Goal: Find contact information: Find contact information

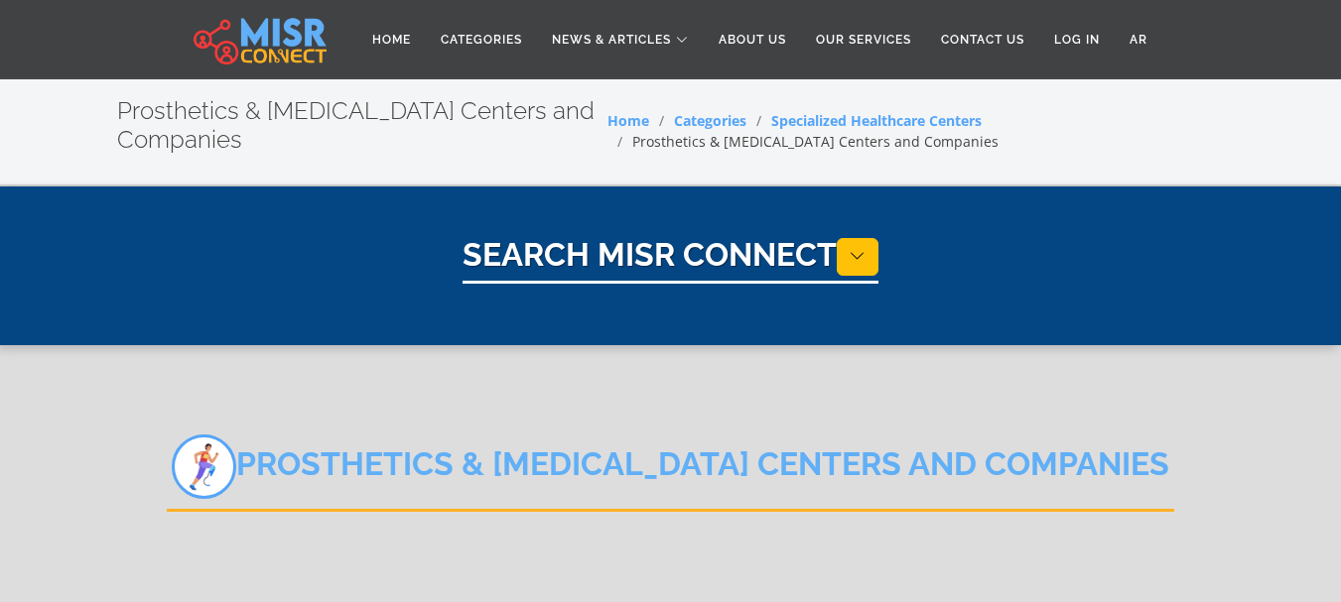
select select "**********"
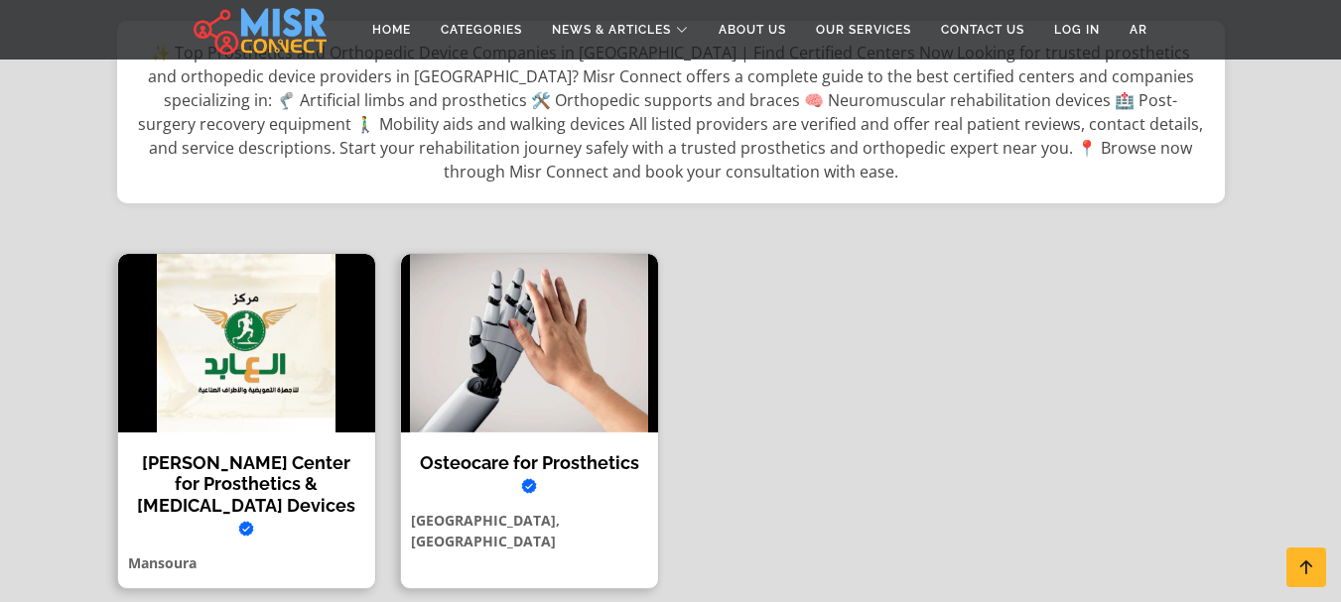
scroll to position [649, 0]
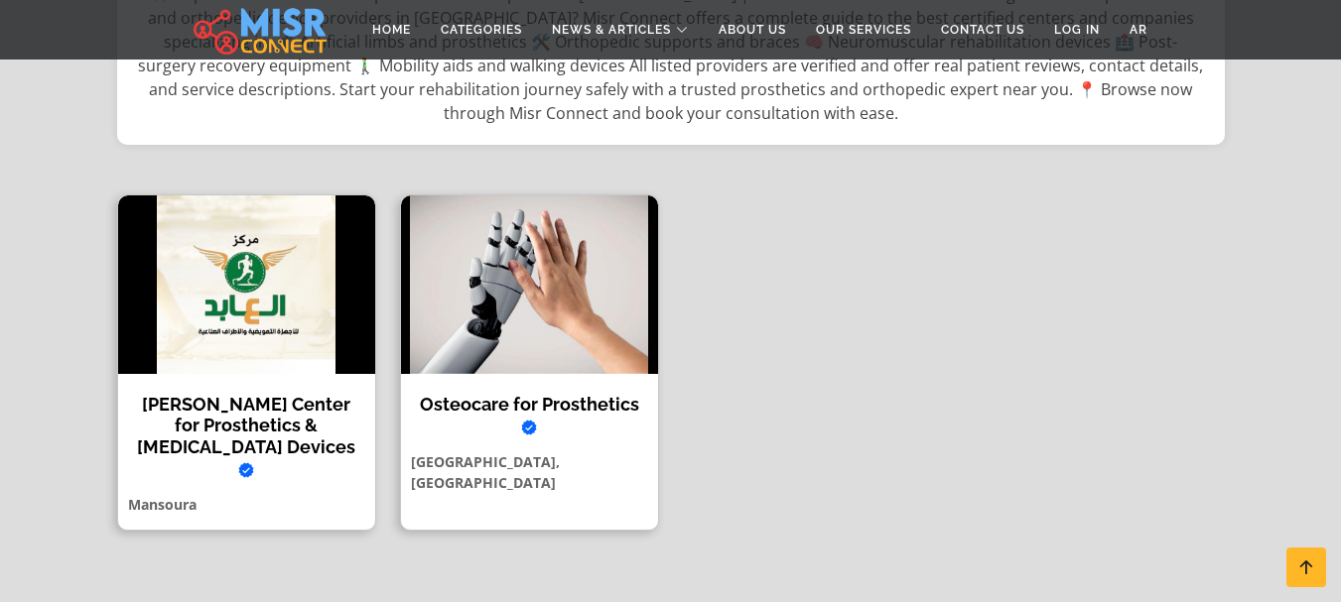
drag, startPoint x: 0, startPoint y: 0, endPoint x: 1355, endPoint y: 252, distance: 1378.0
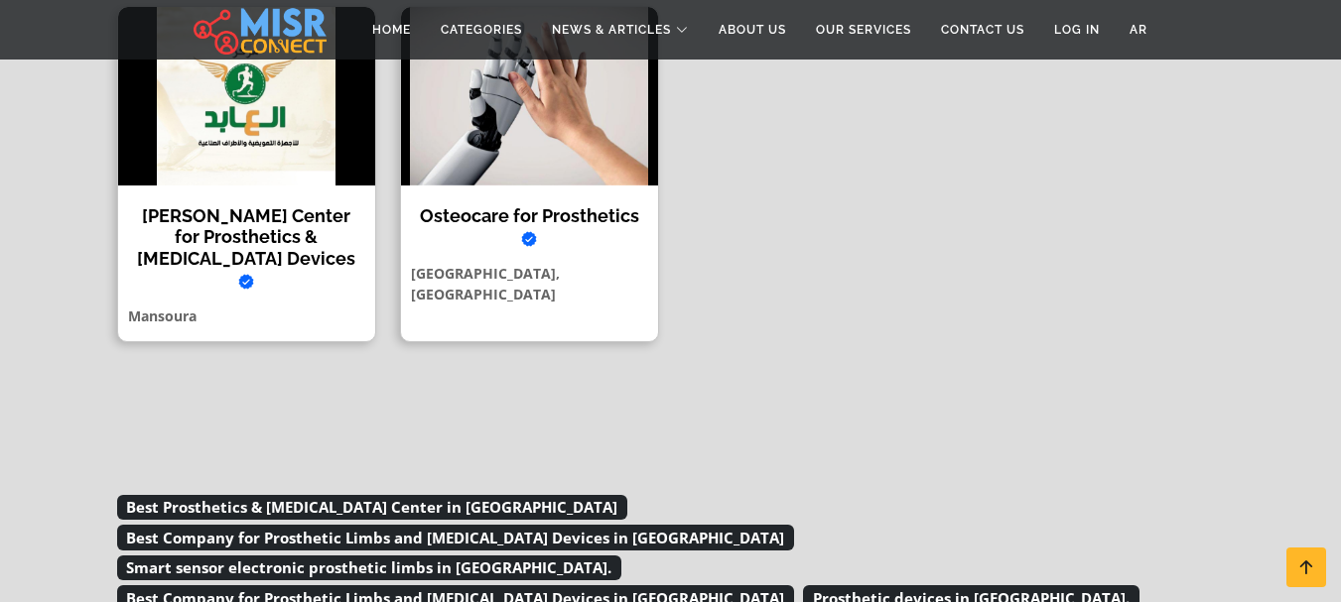
scroll to position [699, 0]
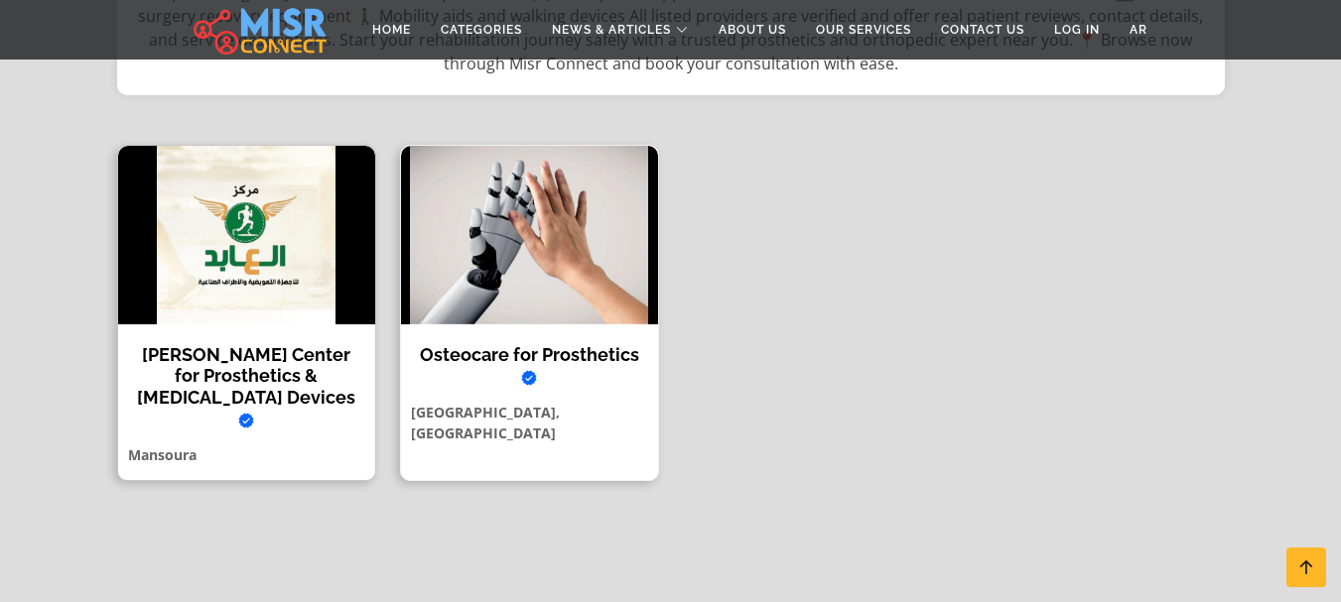
click at [526, 370] on icon "Verified account" at bounding box center [529, 378] width 16 height 16
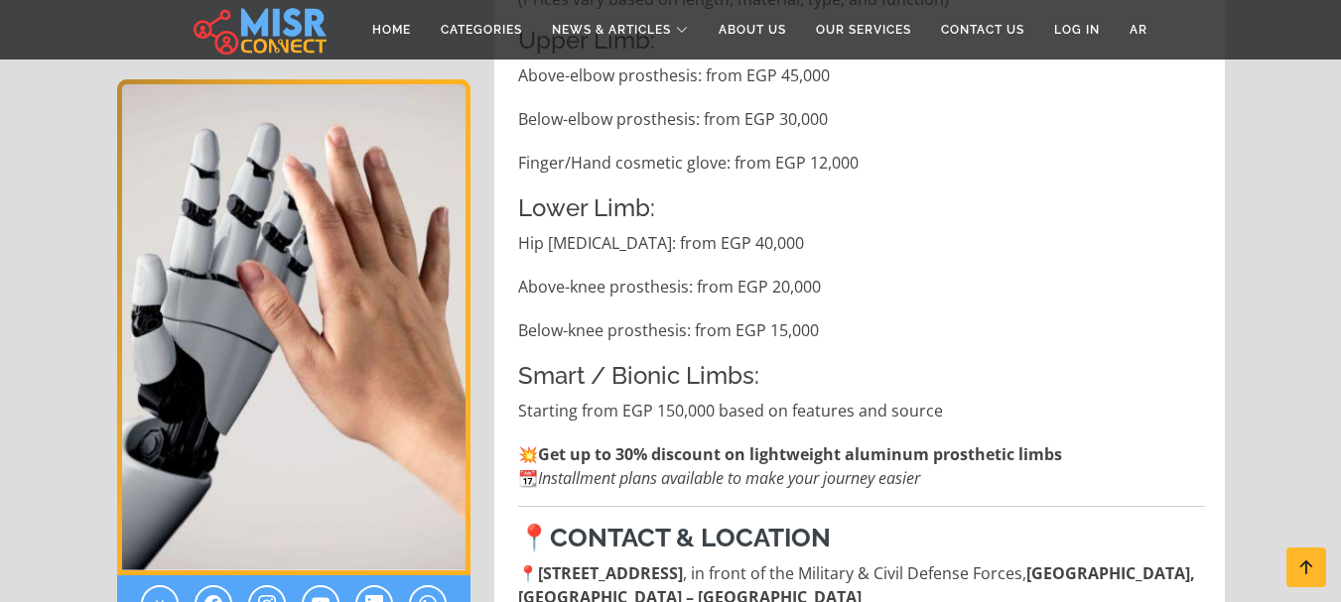
scroll to position [5048, 0]
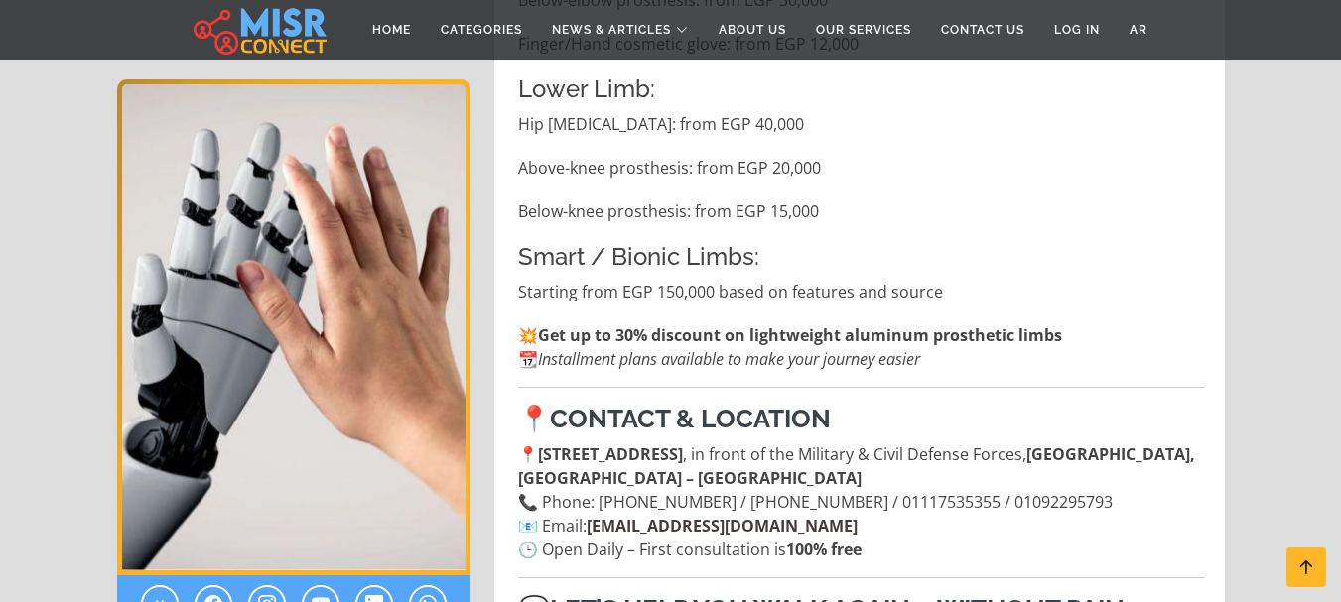
click at [757, 515] on link "[EMAIL_ADDRESS][DOMAIN_NAME]" at bounding box center [722, 526] width 271 height 22
drag, startPoint x: 592, startPoint y: 457, endPoint x: 800, endPoint y: 454, distance: 208.4
click at [800, 515] on link "[EMAIL_ADDRESS][DOMAIN_NAME]" at bounding box center [722, 526] width 271 height 22
copy link "[EMAIL_ADDRESS][DOMAIN_NAME]"
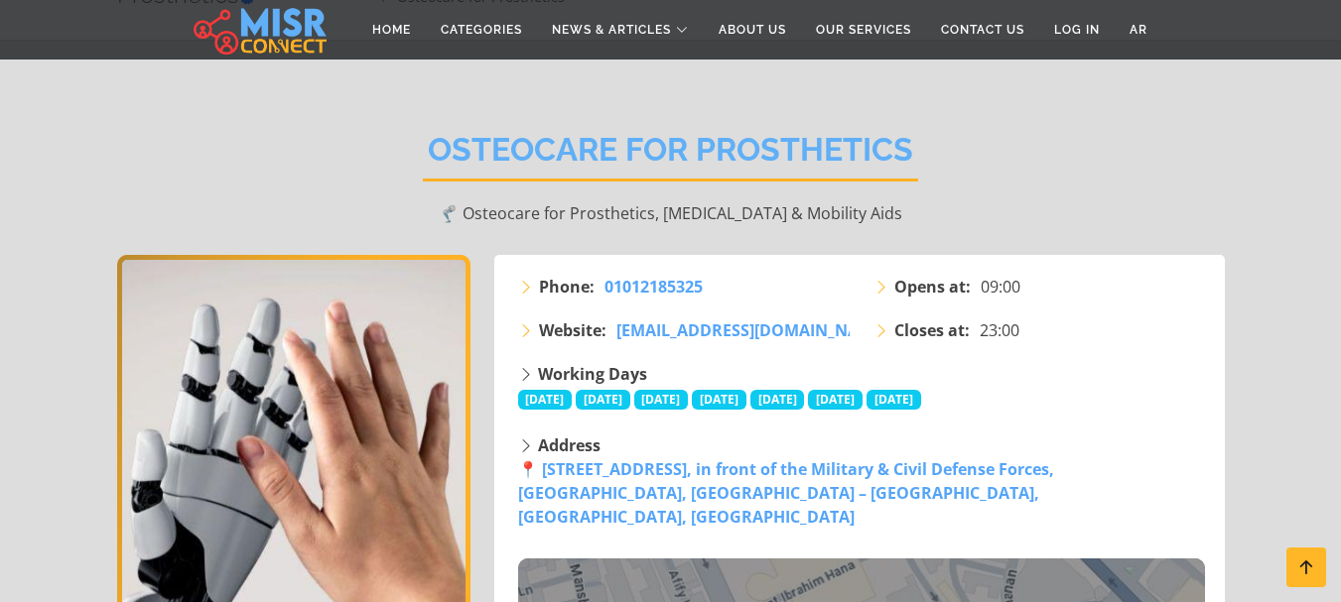
scroll to position [131, 0]
